Goal: Entertainment & Leisure: Consume media (video, audio)

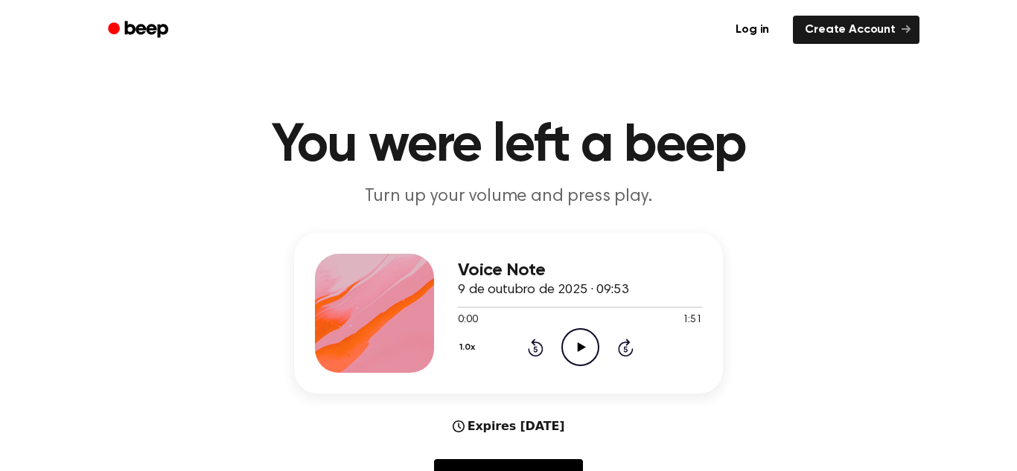
click at [585, 356] on icon "Play Audio" at bounding box center [580, 347] width 38 height 38
click at [585, 356] on icon "Pause Audio" at bounding box center [580, 347] width 38 height 38
click at [570, 339] on icon "Play Audio" at bounding box center [580, 347] width 38 height 38
